Goal: Task Accomplishment & Management: Use online tool/utility

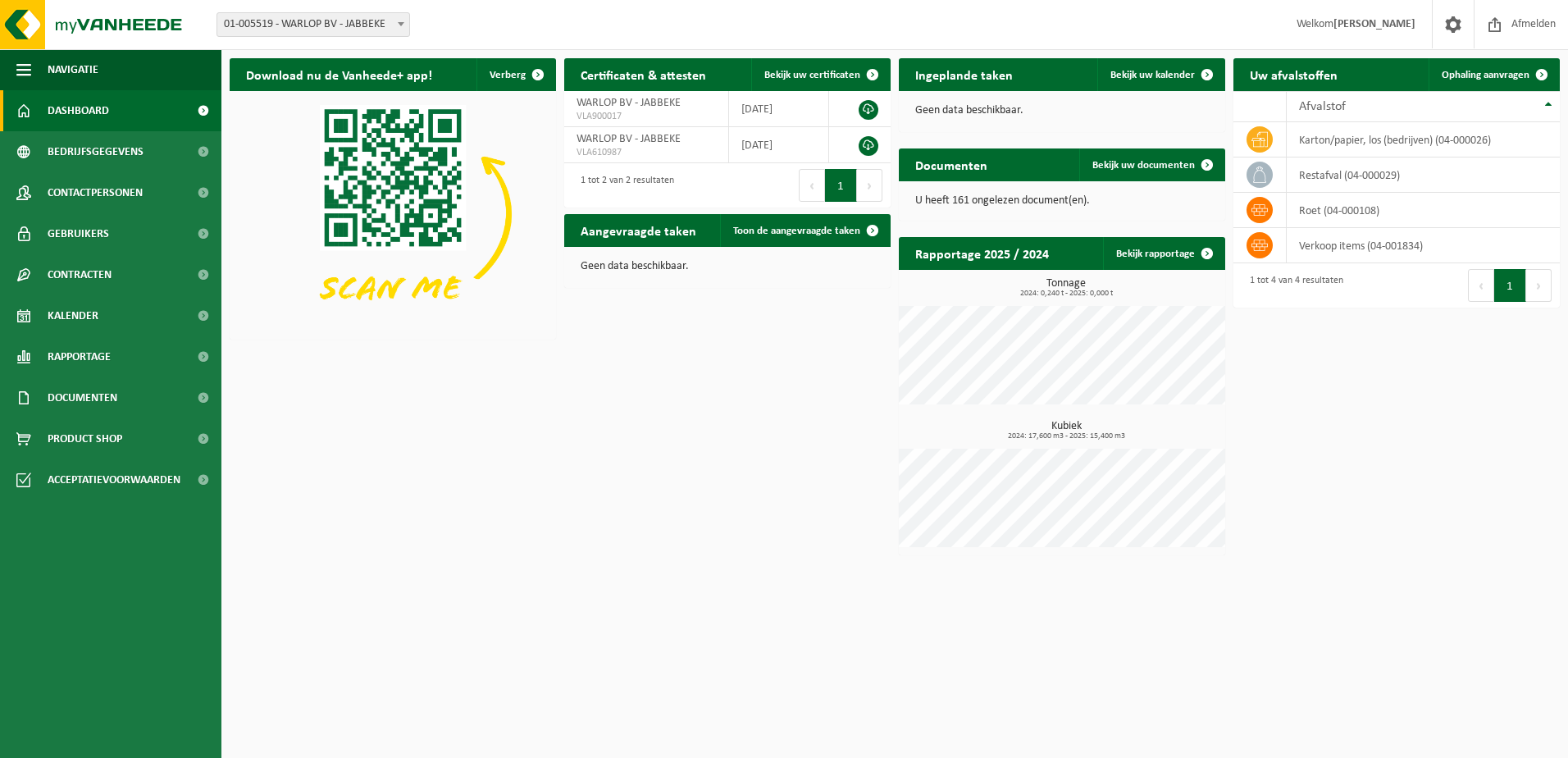
click at [648, 222] on h2 "Aangevraagde taken" at bounding box center [638, 231] width 148 height 32
click at [1415, 138] on td "karton/papier, los (bedrijven) (04-000026)" at bounding box center [1424, 140] width 273 height 36
click at [384, 164] on img at bounding box center [392, 213] width 326 height 245
click at [1522, 72] on span "Ophaling aanvragen" at bounding box center [1486, 75] width 88 height 11
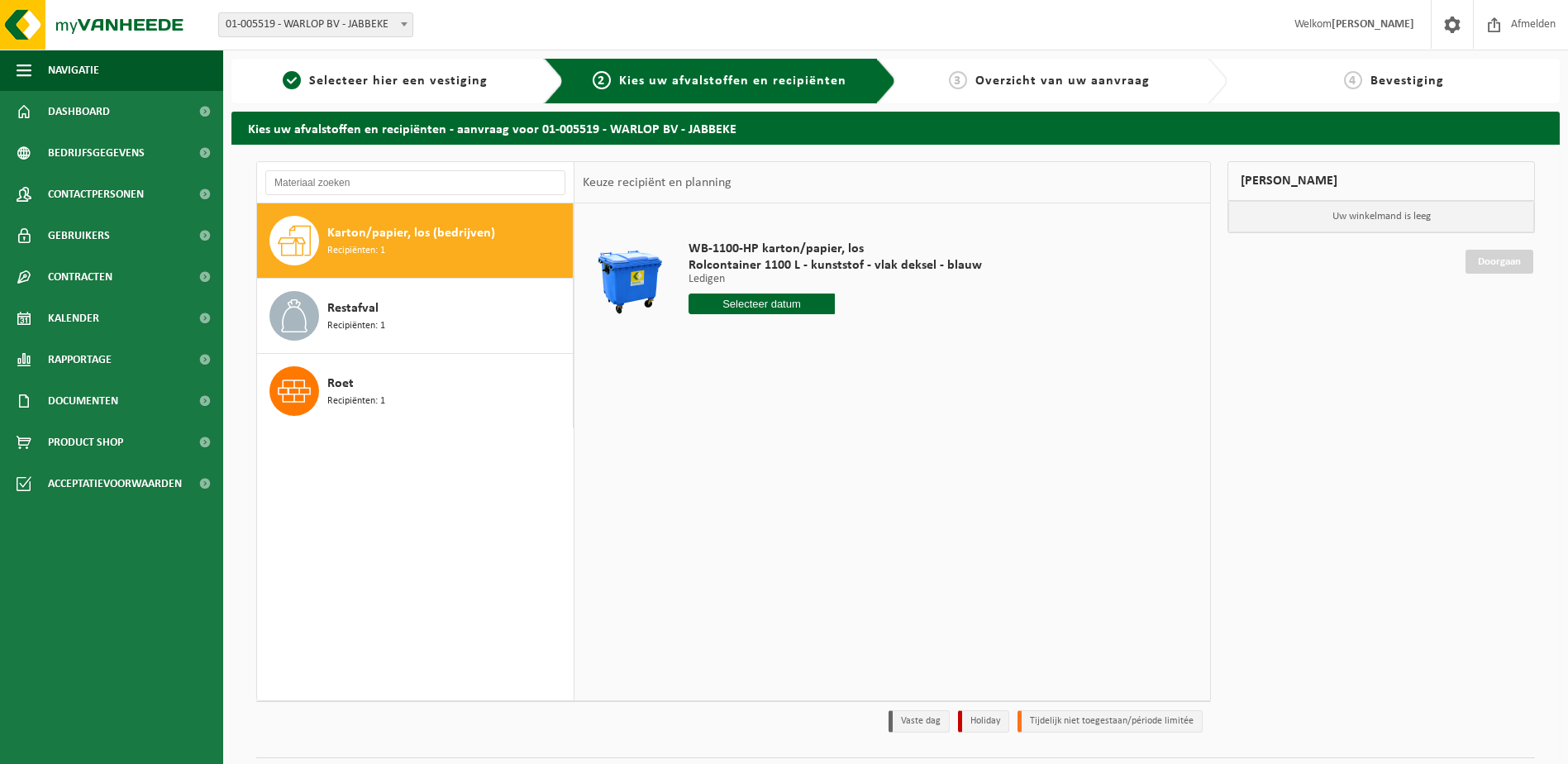
click at [724, 303] on input "text" at bounding box center [762, 304] width 147 height 21
click at [711, 484] on div "20" at bounding box center [704, 477] width 29 height 26
type input "Van 2025-10-20"
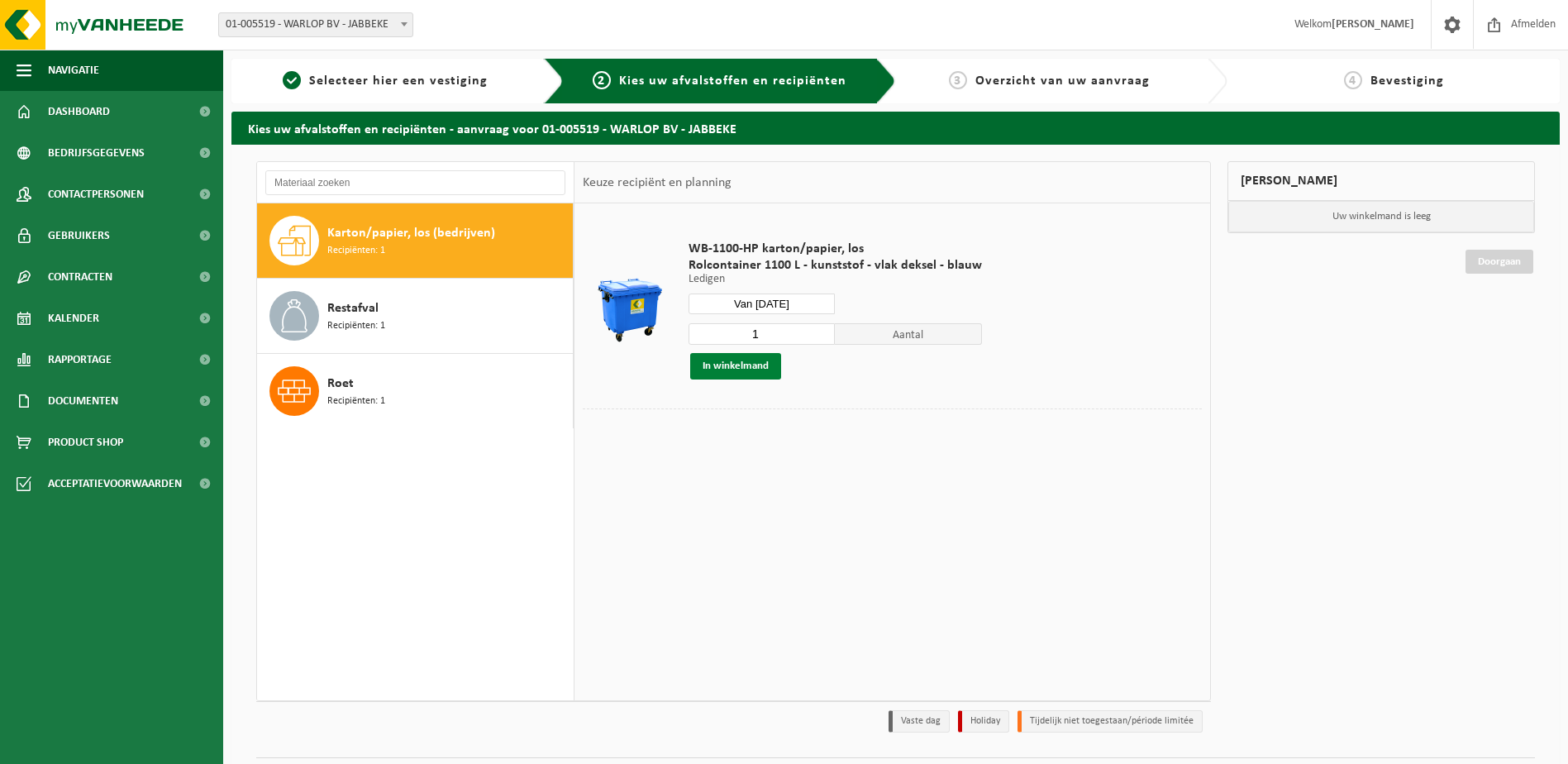
click at [750, 364] on button "In winkelmand" at bounding box center [735, 366] width 91 height 26
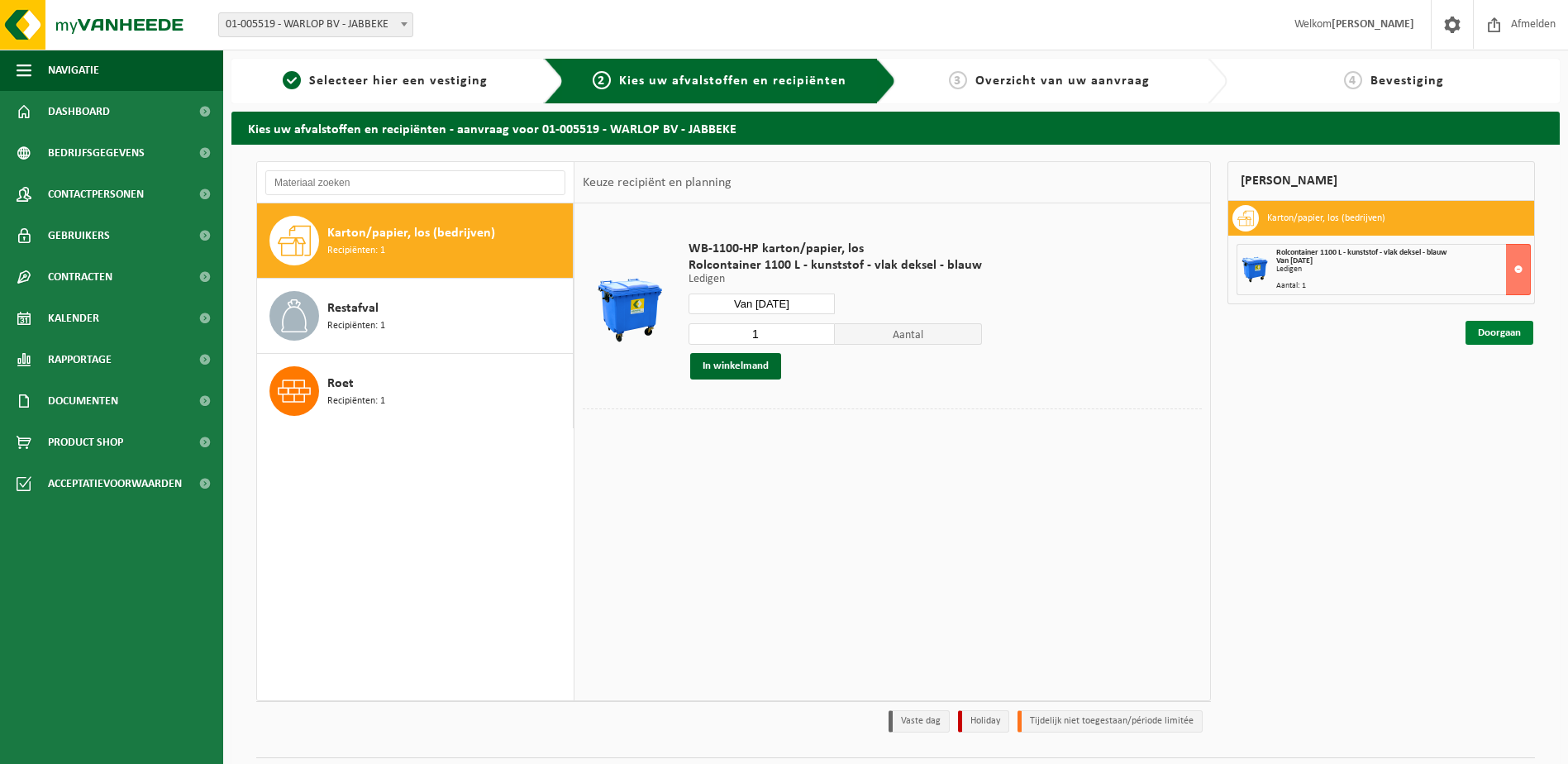
click at [1510, 337] on link "Doorgaan" at bounding box center [1499, 333] width 67 height 24
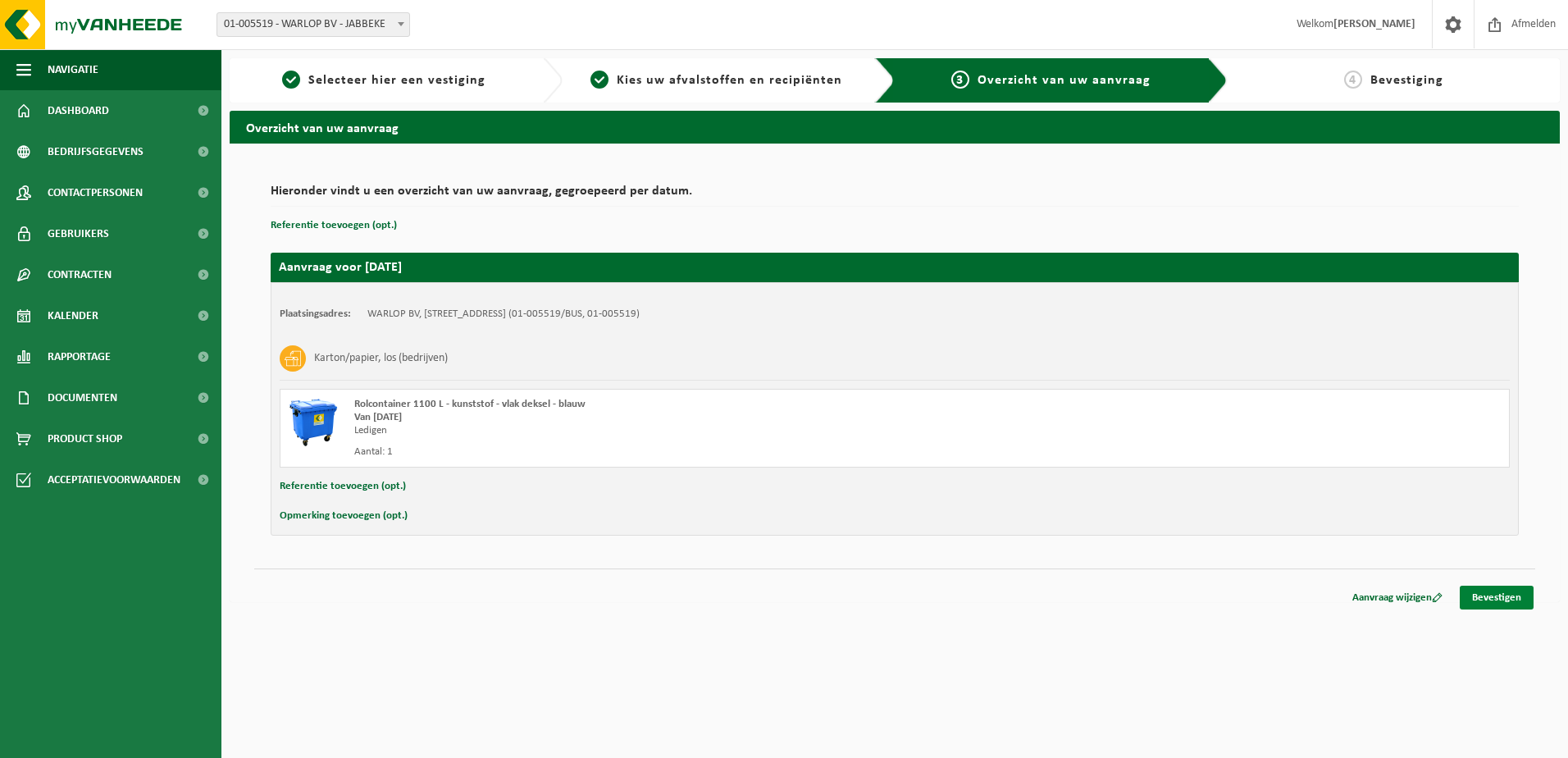
click at [1521, 599] on link "Bevestigen" at bounding box center [1497, 598] width 74 height 24
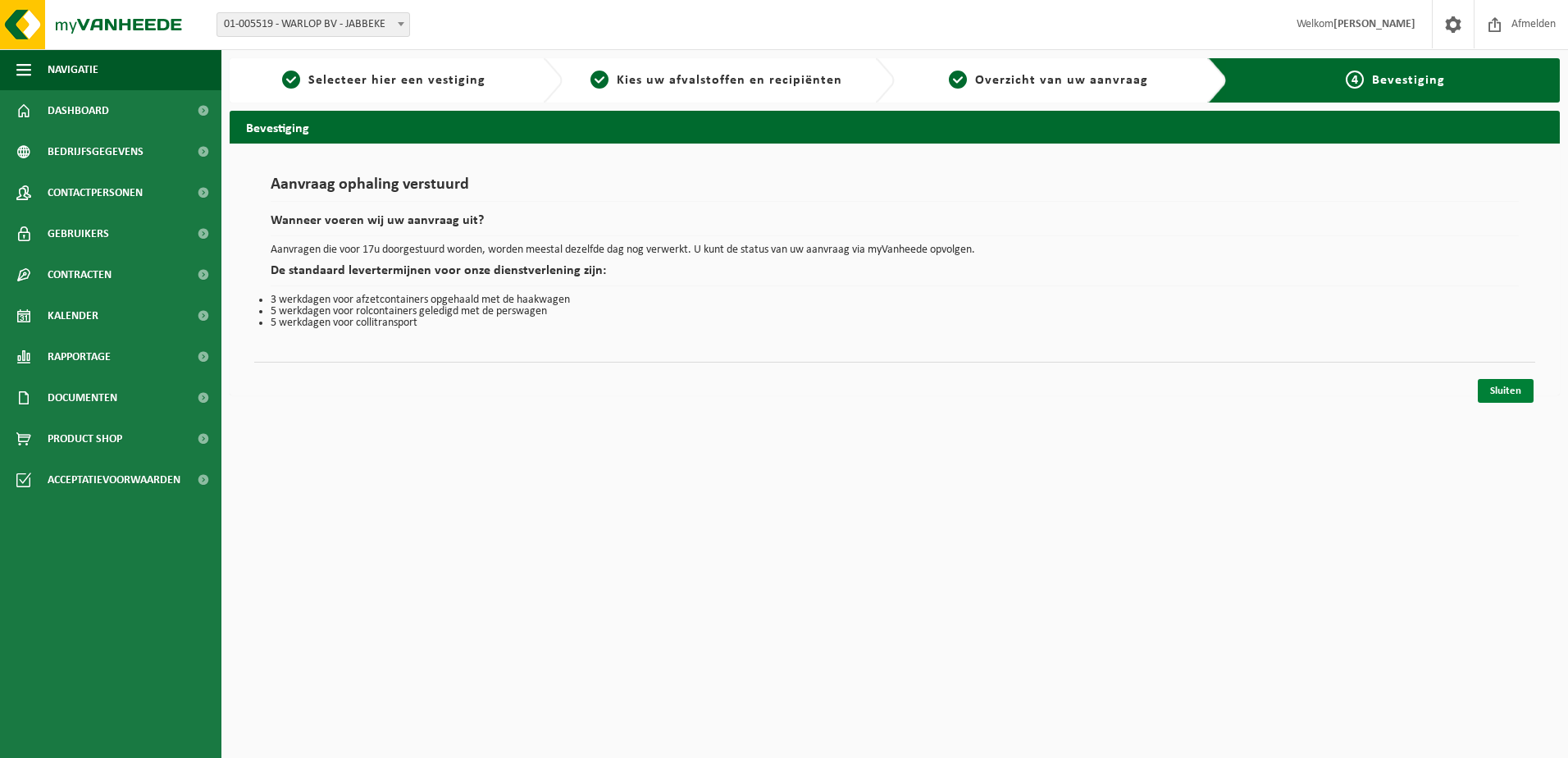
click at [1492, 391] on link "Sluiten" at bounding box center [1506, 391] width 56 height 24
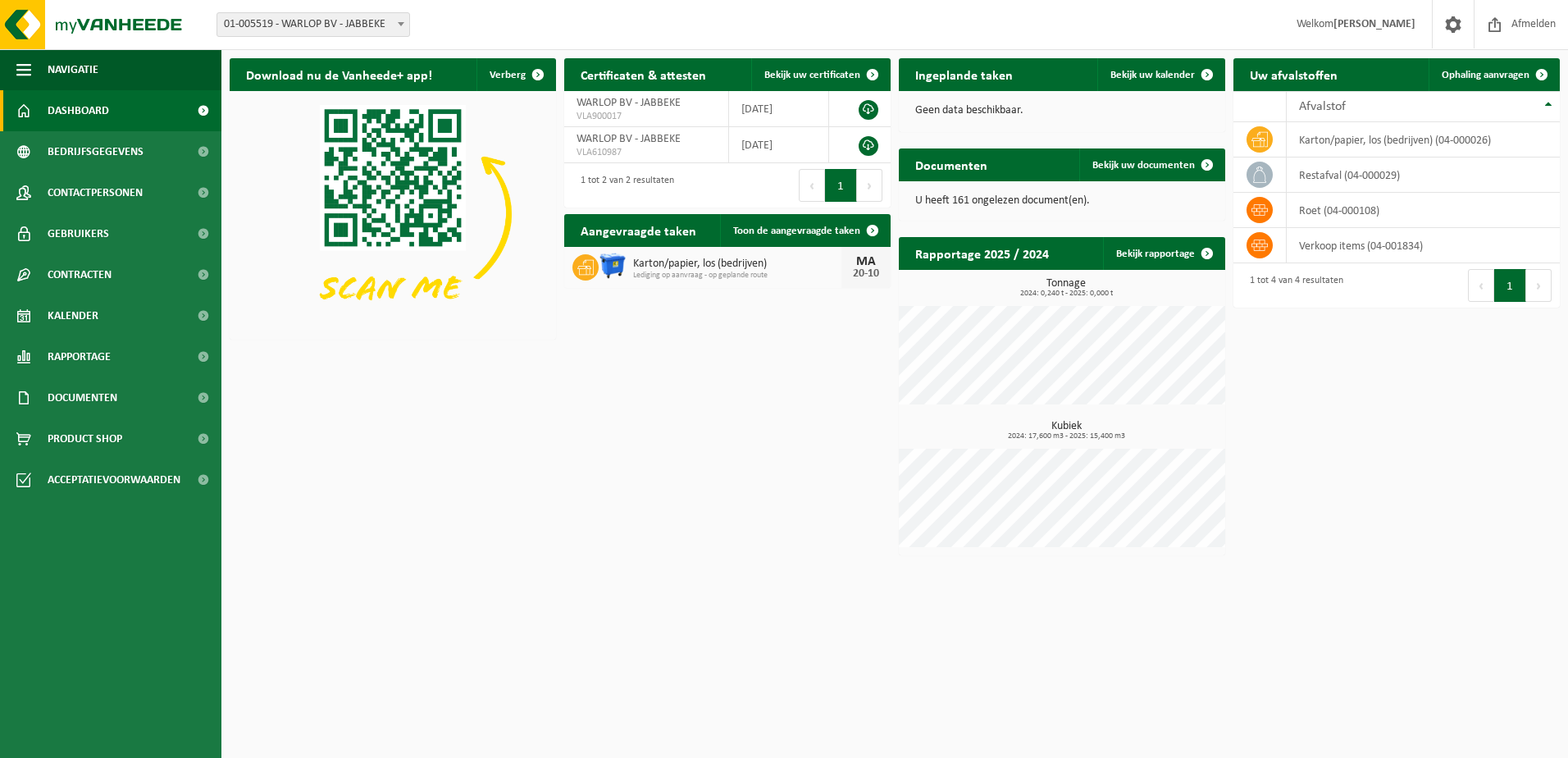
click at [586, 465] on div "Download nu de Vanheede+ app! Verberg Certificaten & attesten Bekijk uw certifi…" at bounding box center [894, 307] width 1338 height 514
